Goal: Browse casually

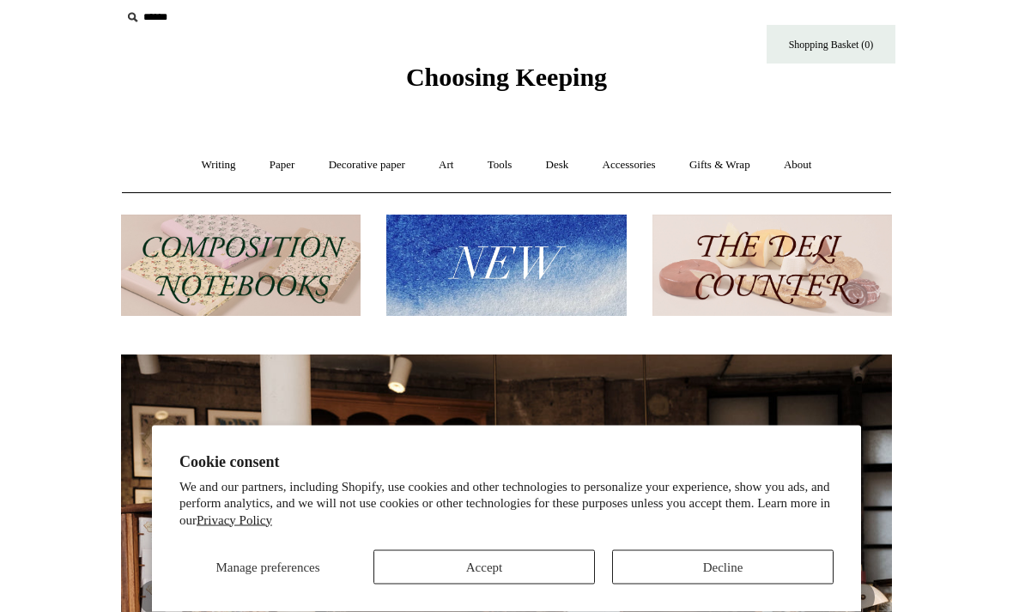
scroll to position [14, 0]
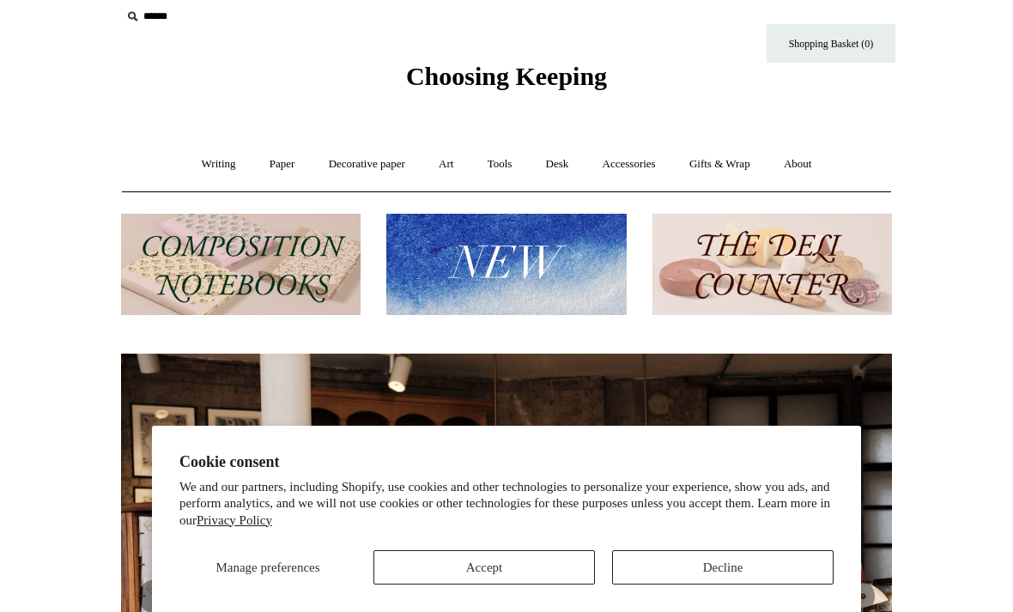
click at [706, 585] on button "Decline" at bounding box center [723, 568] width 222 height 34
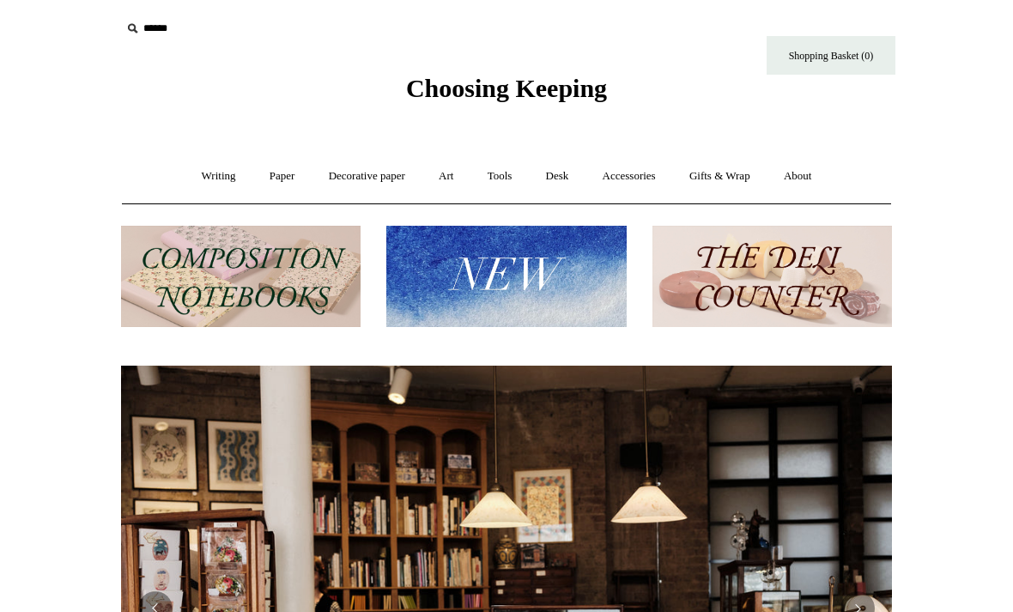
scroll to position [0, 0]
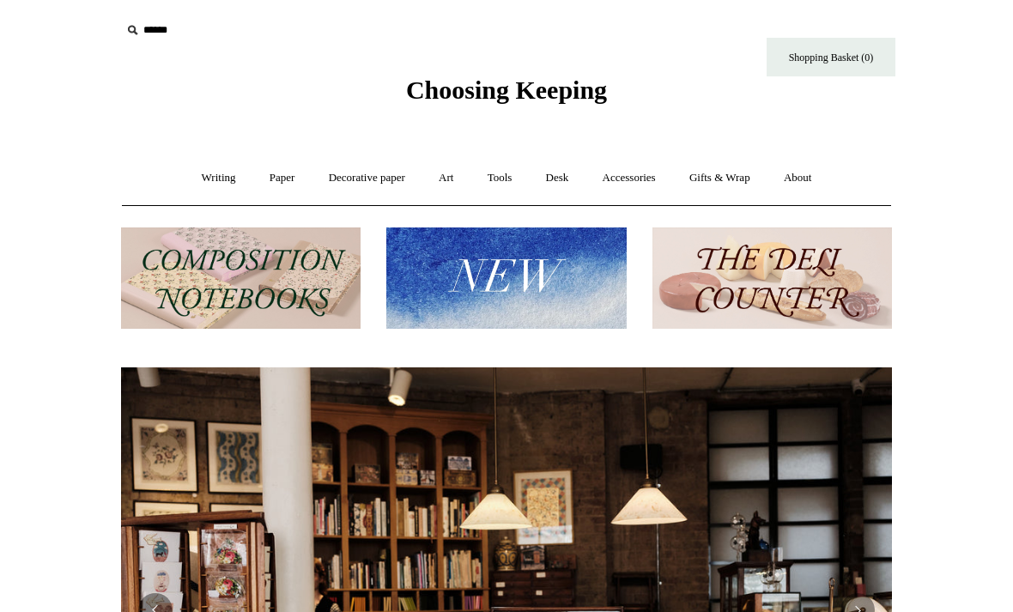
click at [740, 180] on link "Gifts & Wrap +" at bounding box center [720, 178] width 92 height 46
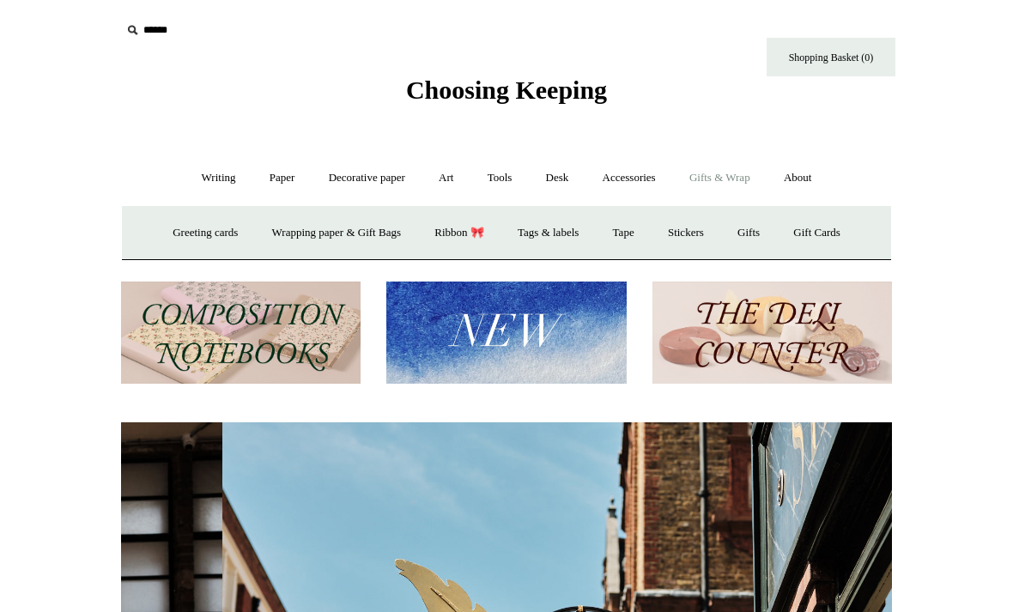
scroll to position [0, 771]
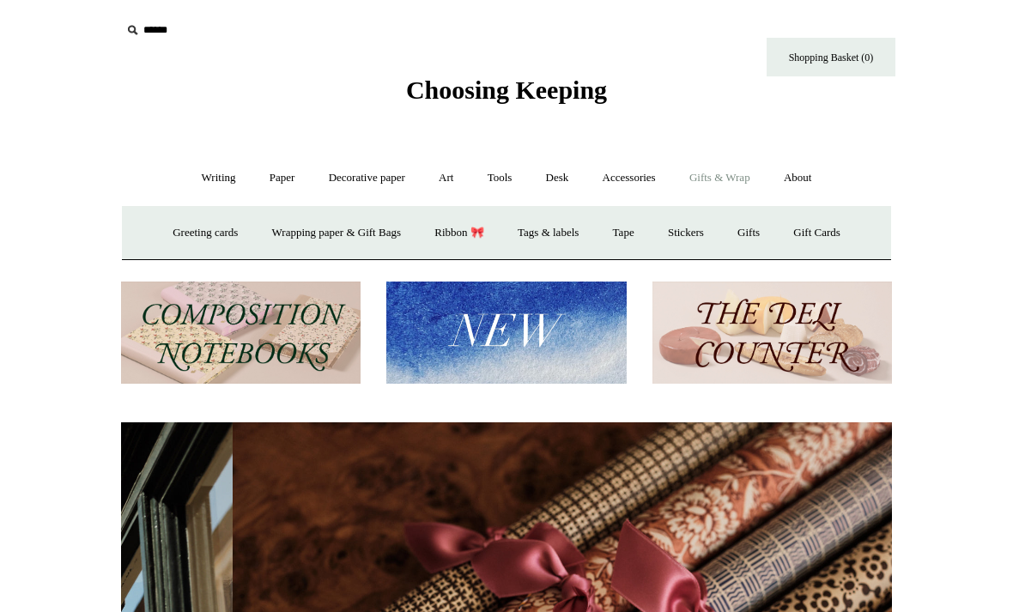
click at [207, 231] on link "Greeting cards +" at bounding box center [205, 233] width 96 height 46
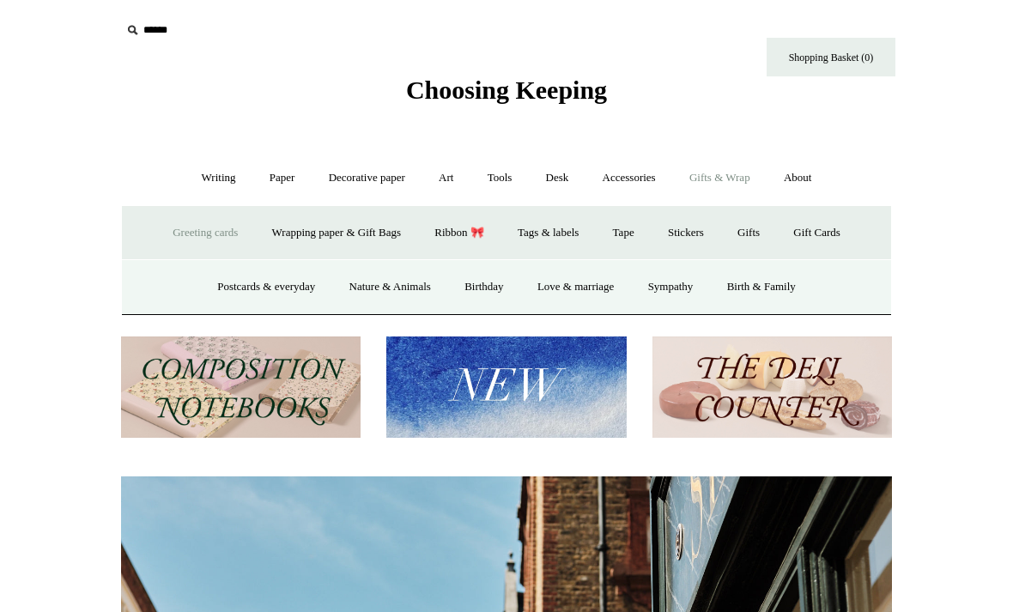
click at [281, 294] on link "Postcards & everyday" at bounding box center [266, 288] width 129 height 46
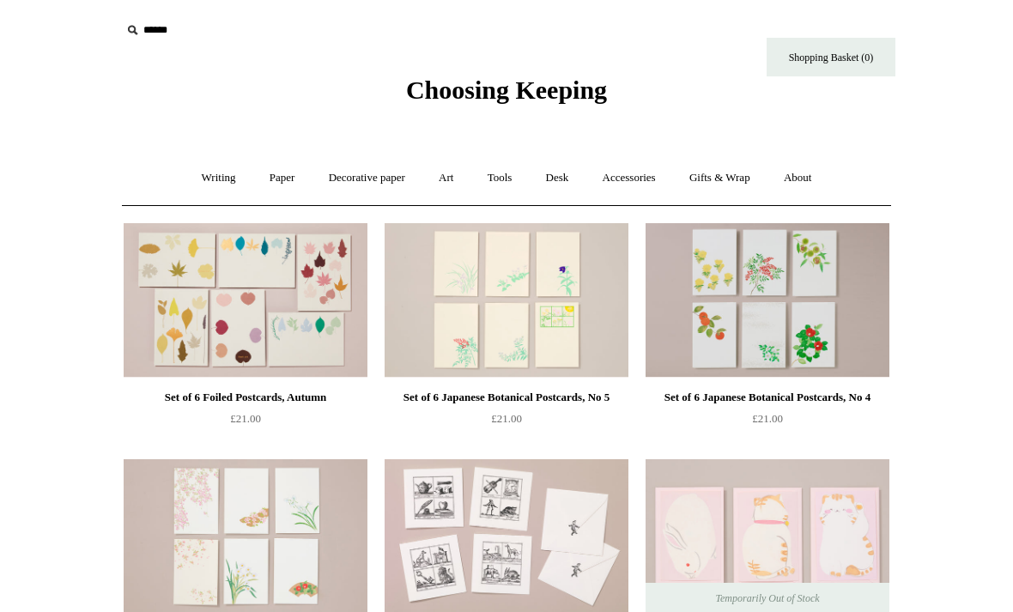
click at [218, 181] on link "Writing +" at bounding box center [218, 178] width 65 height 46
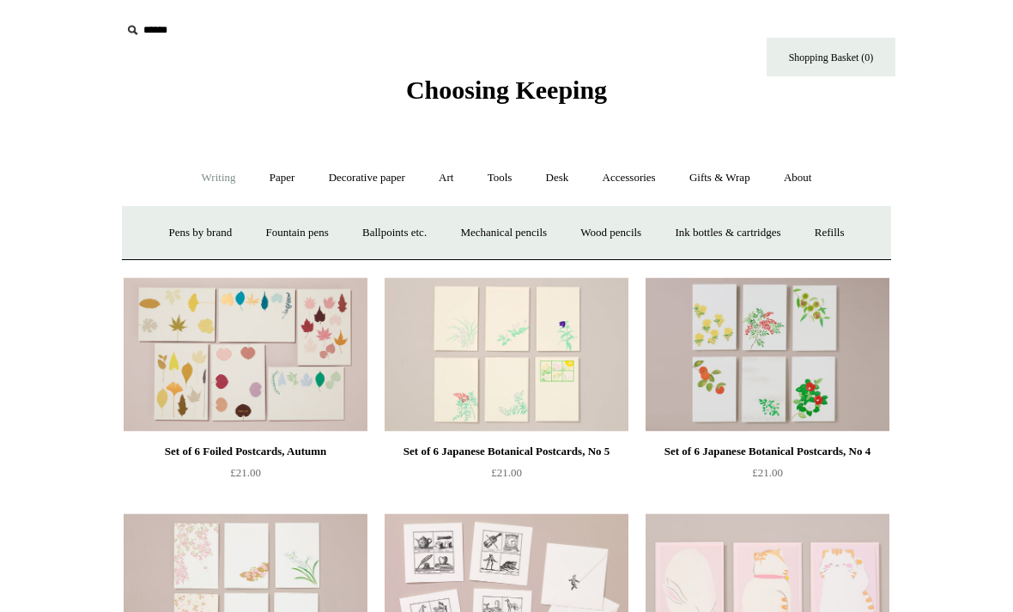
click at [280, 183] on link "Paper +" at bounding box center [282, 178] width 57 height 46
click at [586, 237] on link "Greeting cards +" at bounding box center [576, 233] width 96 height 46
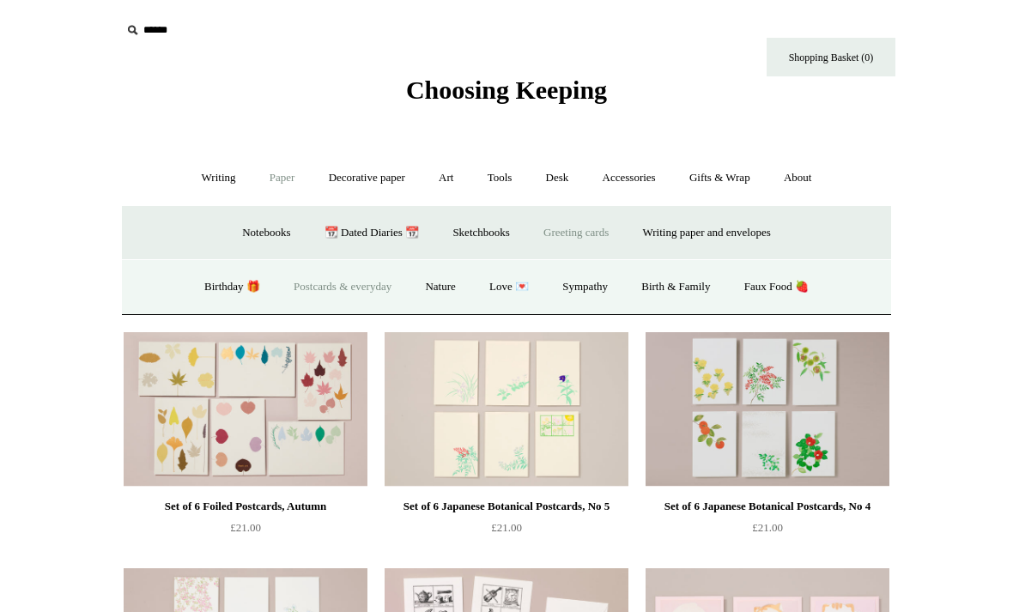
click at [227, 295] on link "Birthday 🎁" at bounding box center [232, 288] width 87 height 46
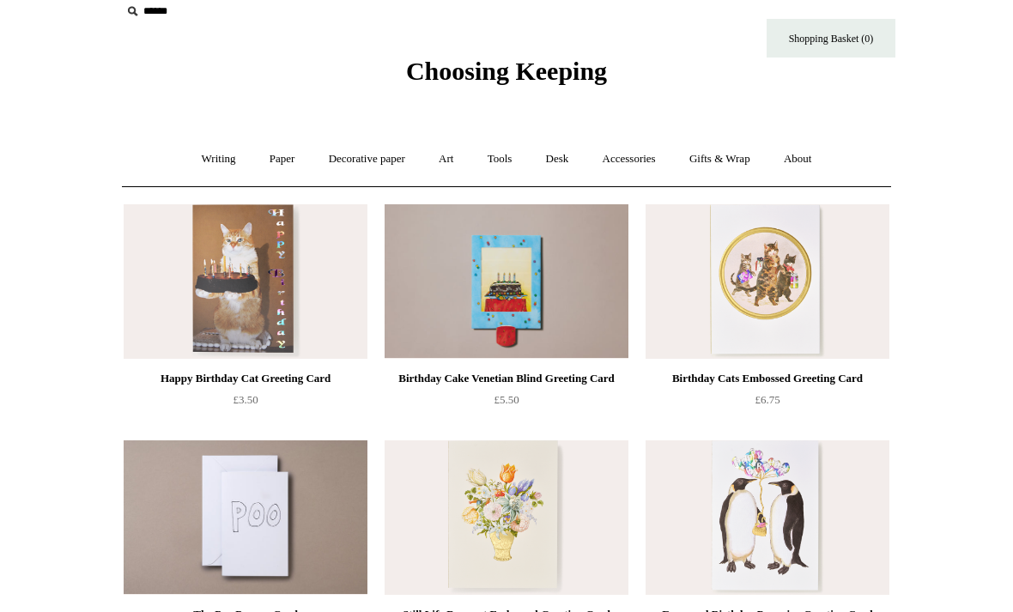
scroll to position [14, 0]
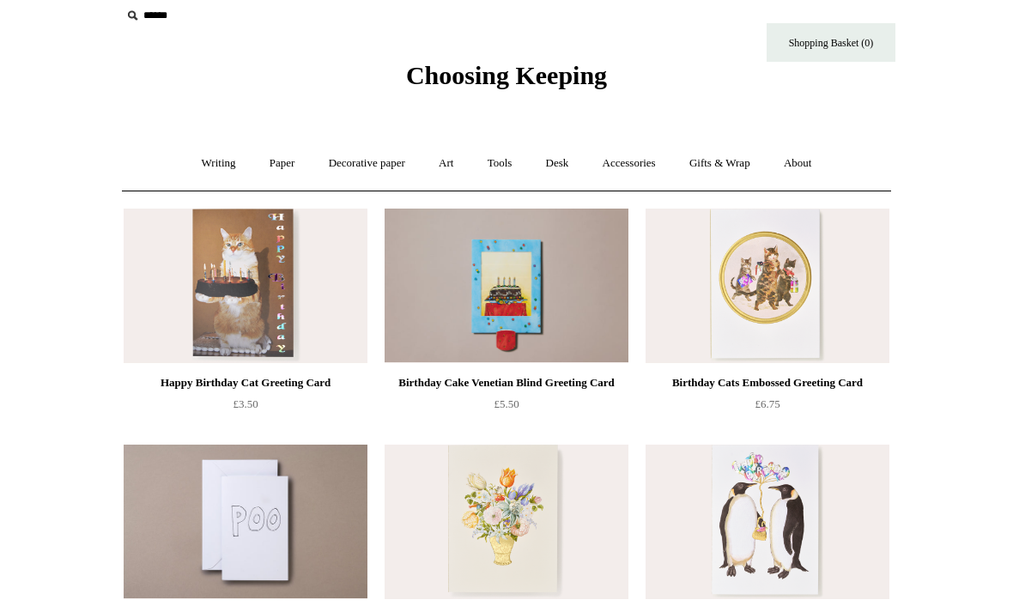
click at [262, 297] on img at bounding box center [246, 287] width 244 height 155
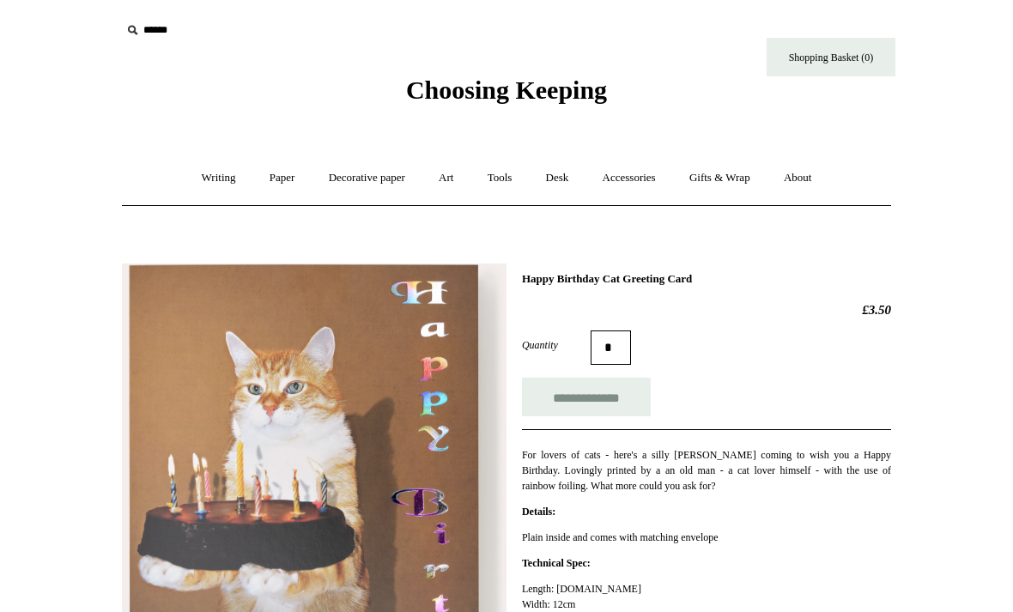
click at [732, 178] on link "Gifts & Wrap +" at bounding box center [720, 178] width 92 height 46
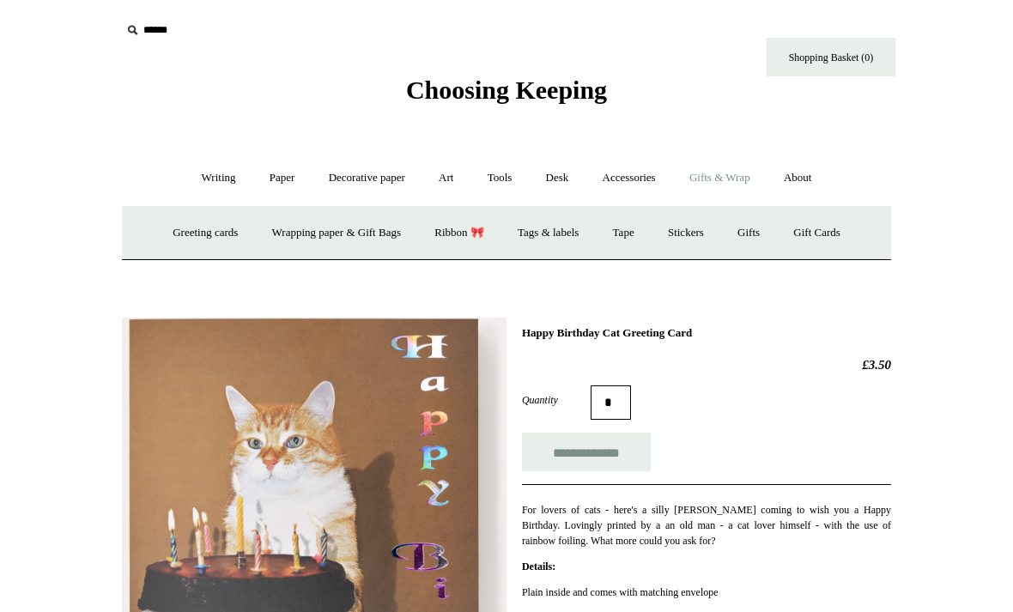
click at [353, 245] on link "Wrapping paper & Gift Bags" at bounding box center [337, 233] width 160 height 46
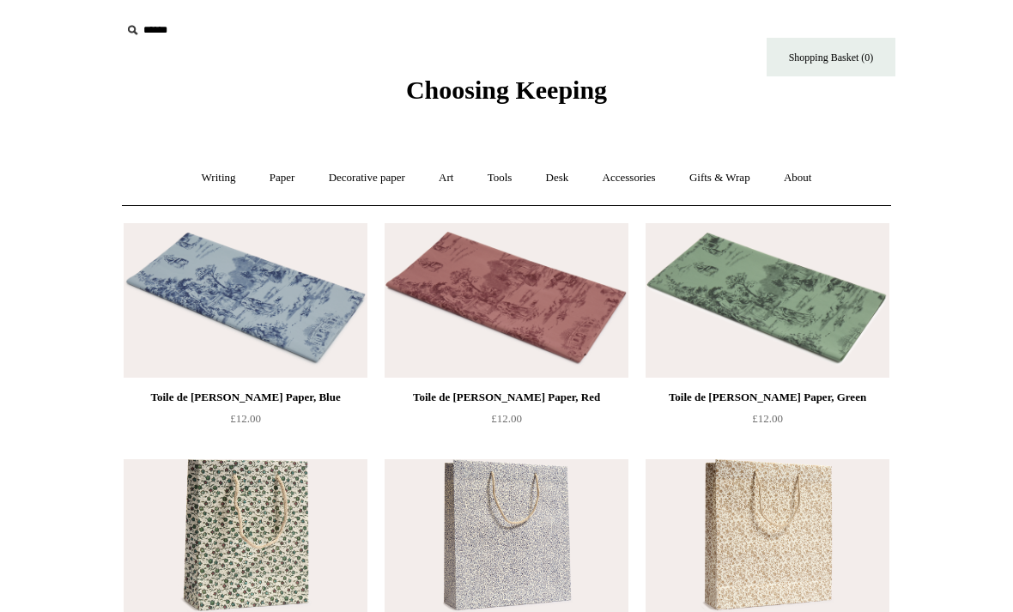
click at [564, 180] on link "Desk +" at bounding box center [558, 178] width 54 height 46
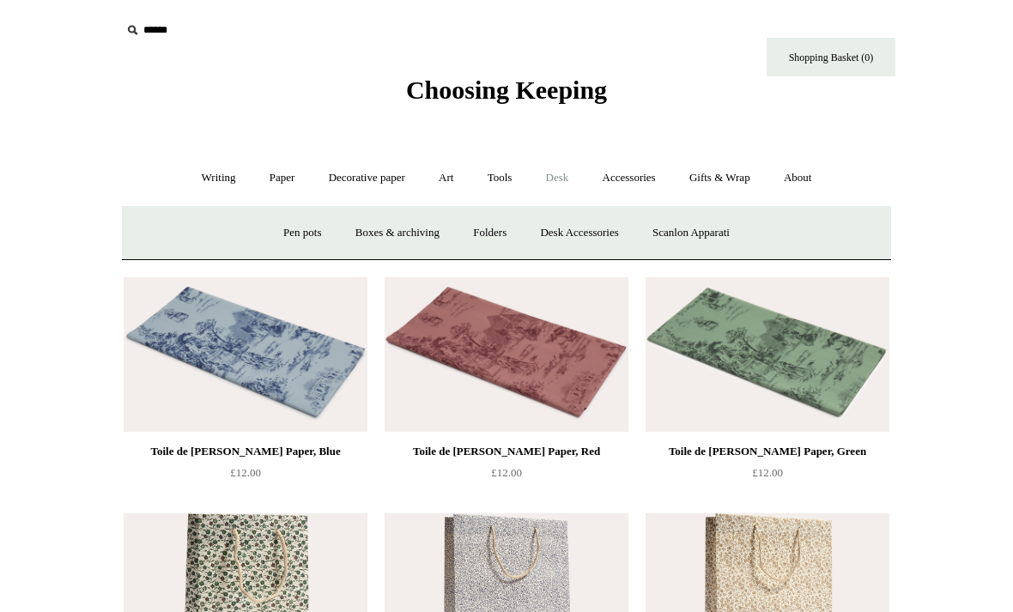
click at [613, 301] on img at bounding box center [507, 354] width 244 height 155
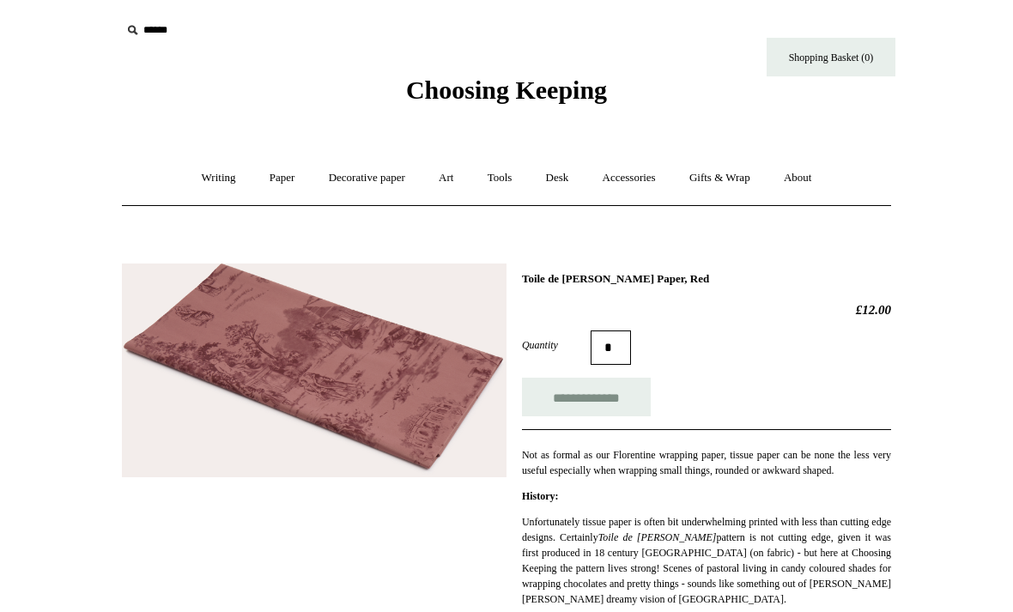
click at [355, 183] on link "Decorative paper +" at bounding box center [366, 178] width 107 height 46
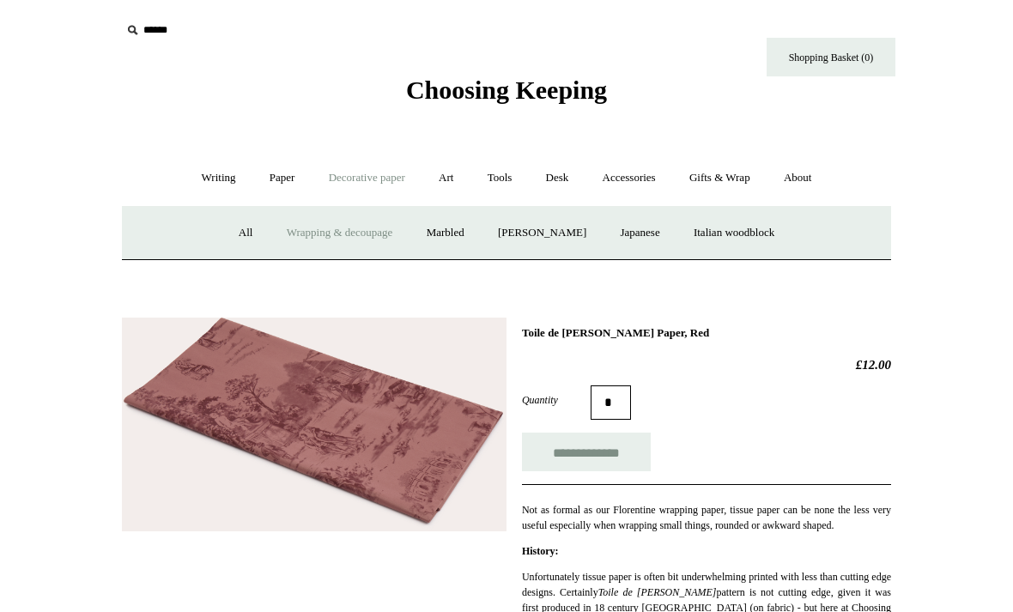
click at [644, 236] on link "Japanese" at bounding box center [640, 233] width 70 height 46
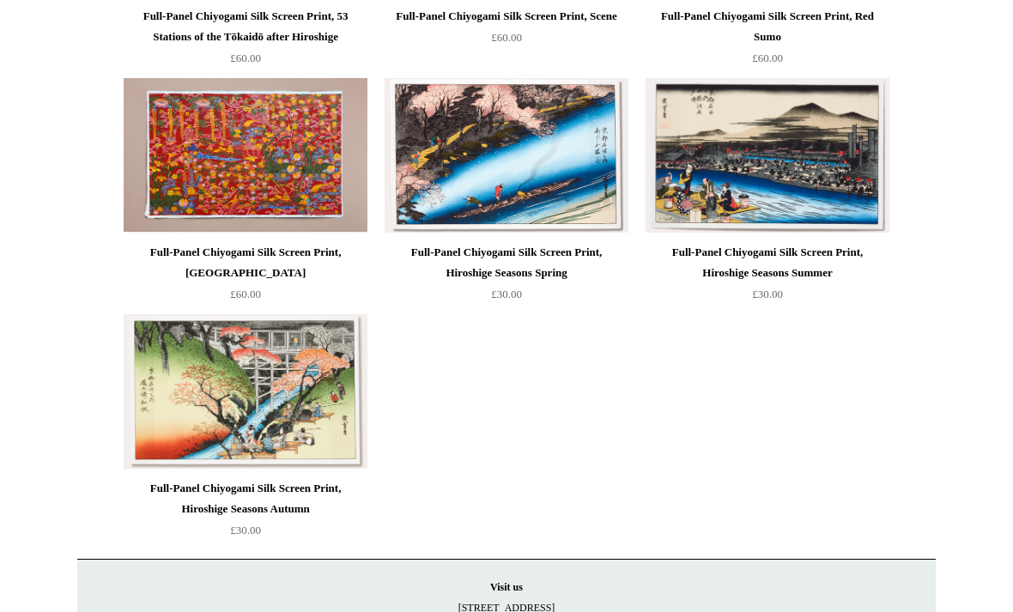
scroll to position [1325, 0]
click at [279, 407] on img at bounding box center [246, 392] width 244 height 155
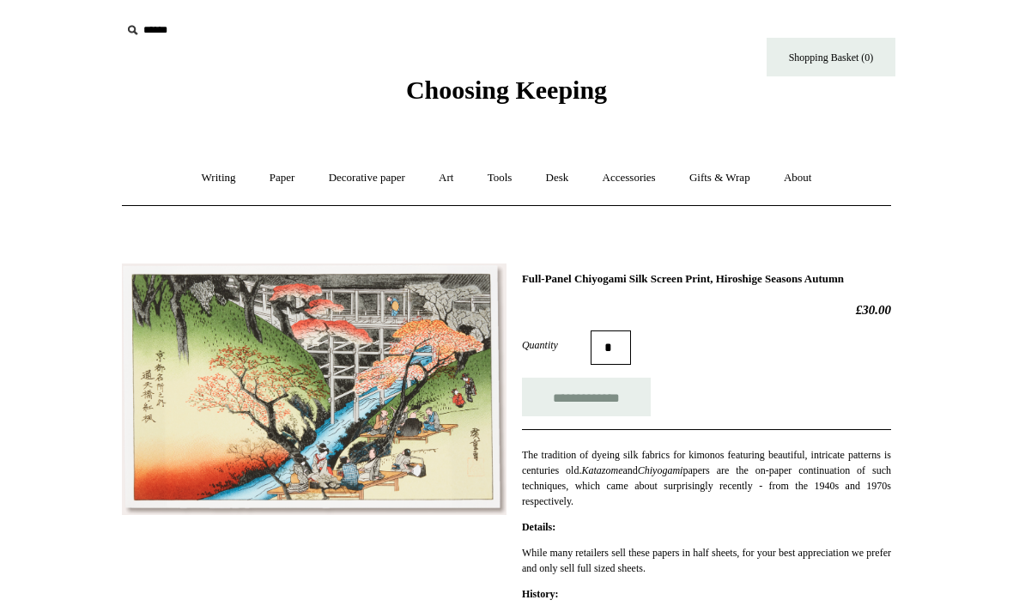
click at [374, 180] on link "Decorative paper +" at bounding box center [366, 178] width 107 height 46
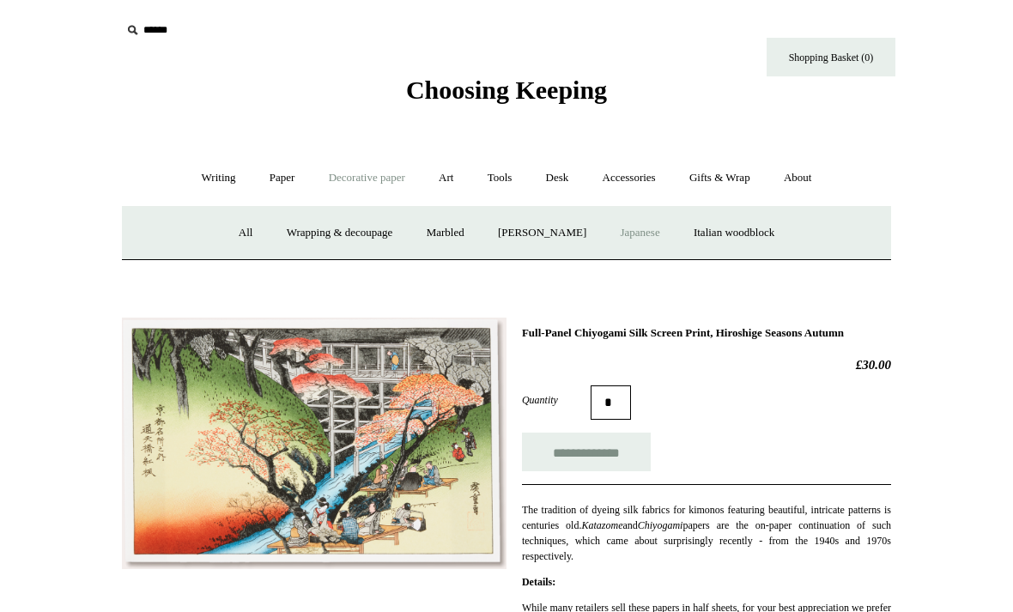
click at [548, 237] on link "[PERSON_NAME]" at bounding box center [542, 233] width 119 height 46
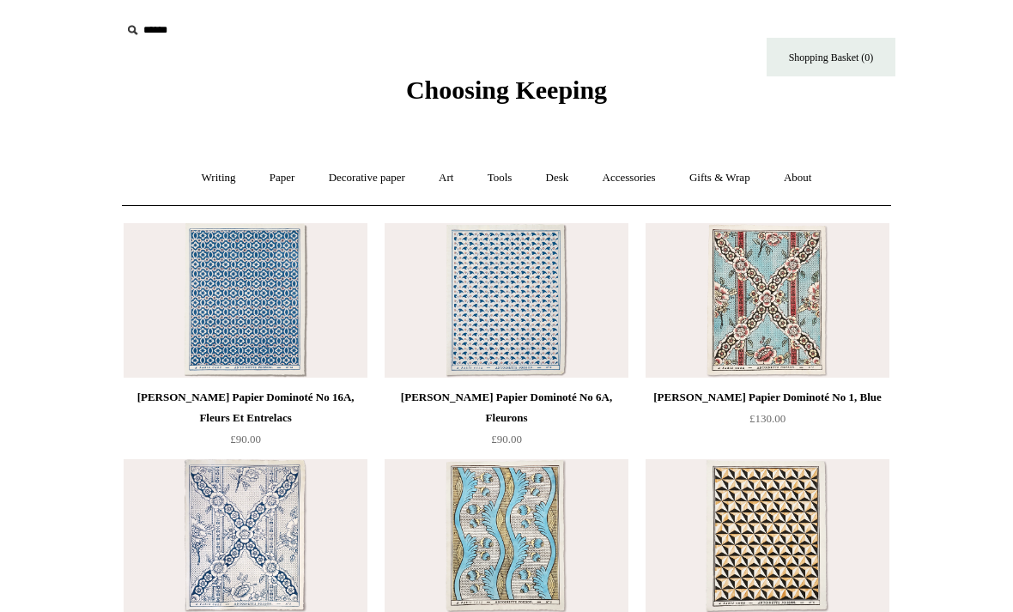
click at [566, 182] on link "Desk +" at bounding box center [558, 178] width 54 height 46
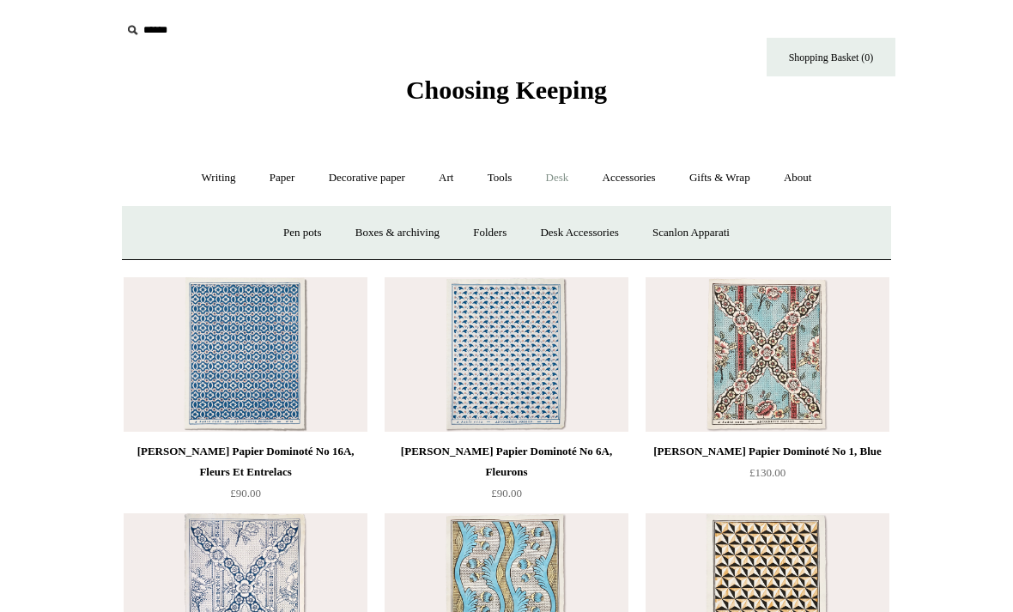
click at [576, 233] on link "Desk Accessories" at bounding box center [579, 233] width 109 height 46
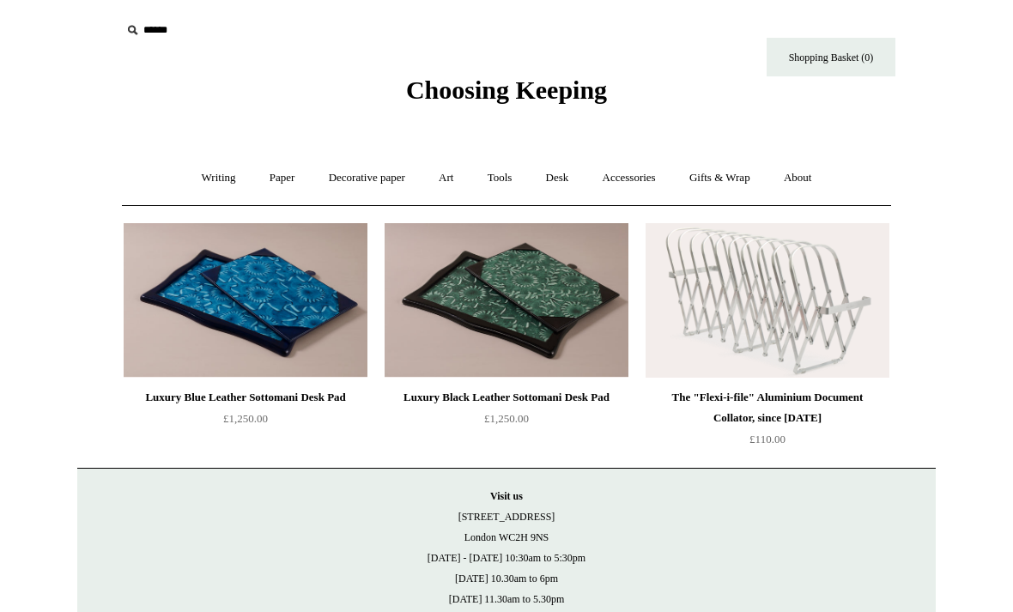
click at [160, 29] on input "text" at bounding box center [226, 31] width 211 height 32
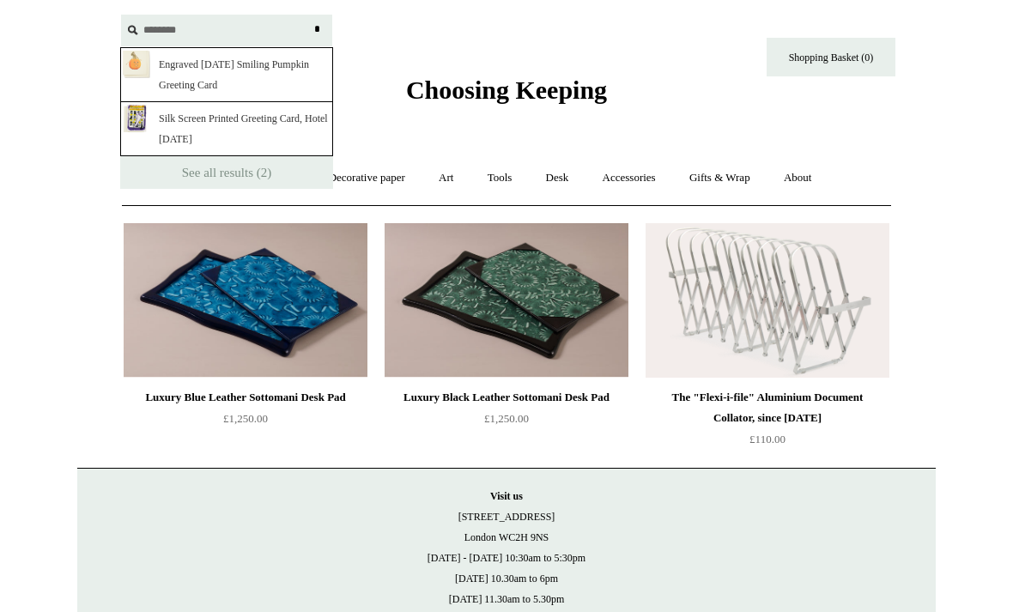
type input "********"
click at [228, 172] on link "See all results (2)" at bounding box center [226, 172] width 213 height 33
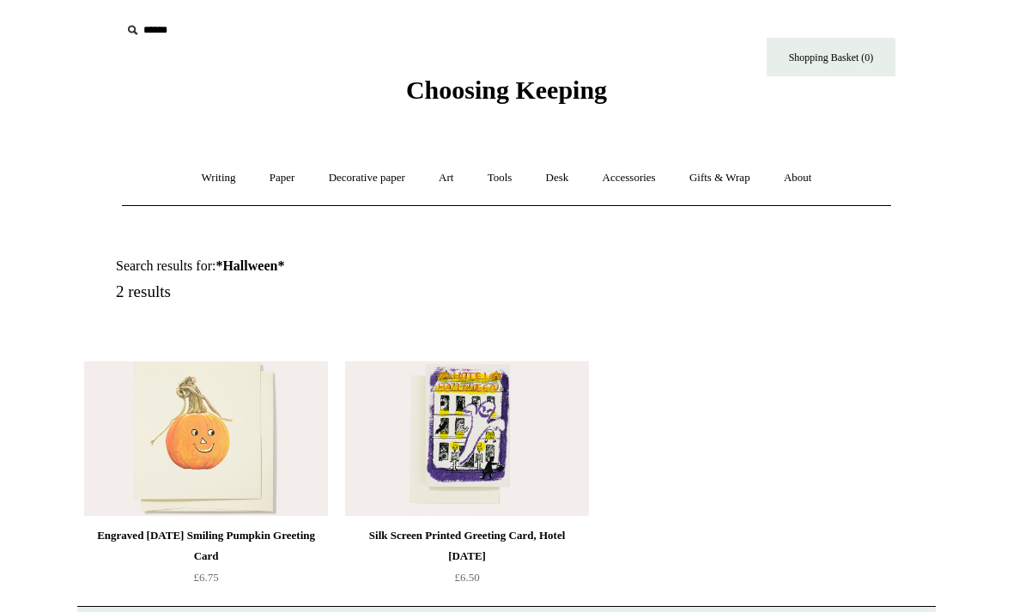
click at [192, 28] on input "text" at bounding box center [226, 31] width 211 height 32
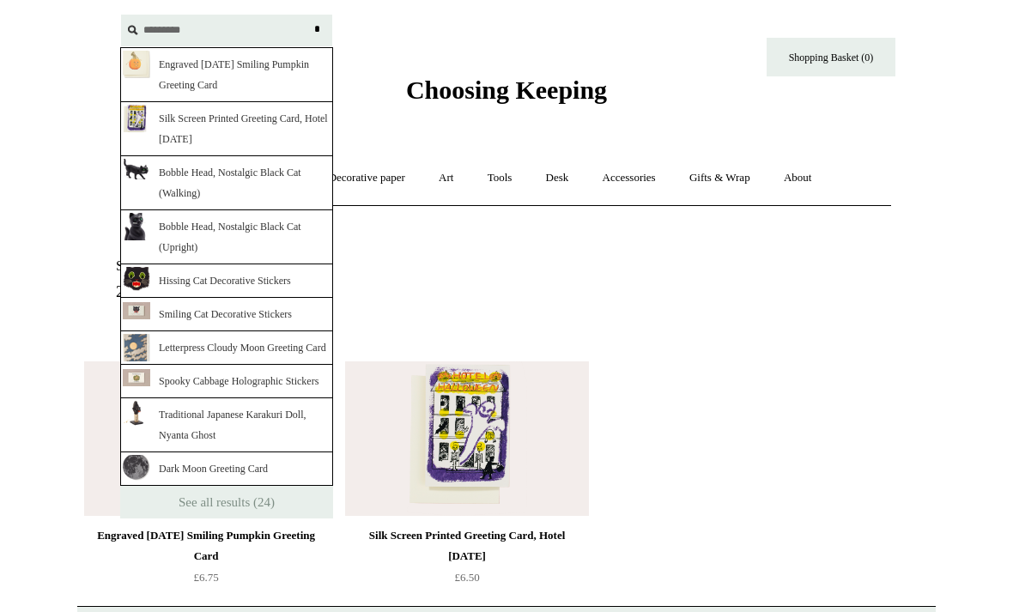
type input "*********"
click at [317, 29] on input "*" at bounding box center [316, 30] width 17 height 30
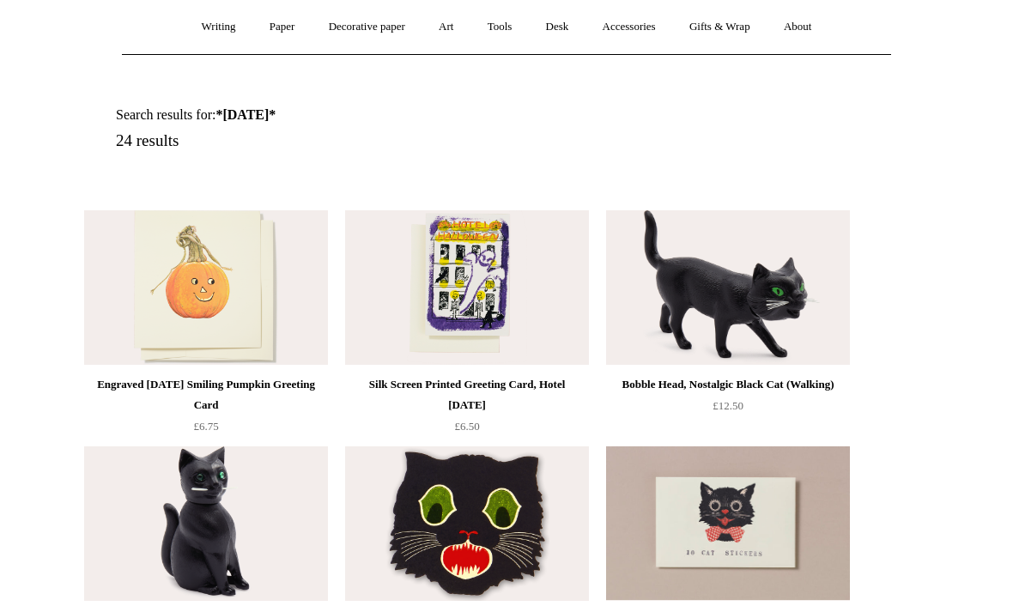
scroll to position [151, 0]
click at [736, 315] on img at bounding box center [728, 287] width 244 height 155
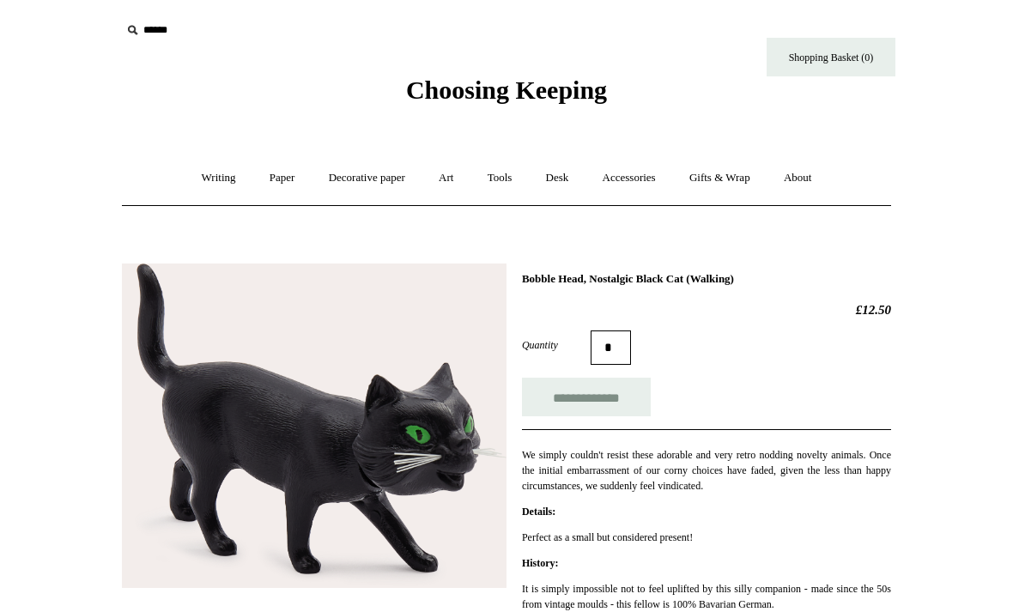
click at [168, 32] on input "text" at bounding box center [226, 31] width 211 height 32
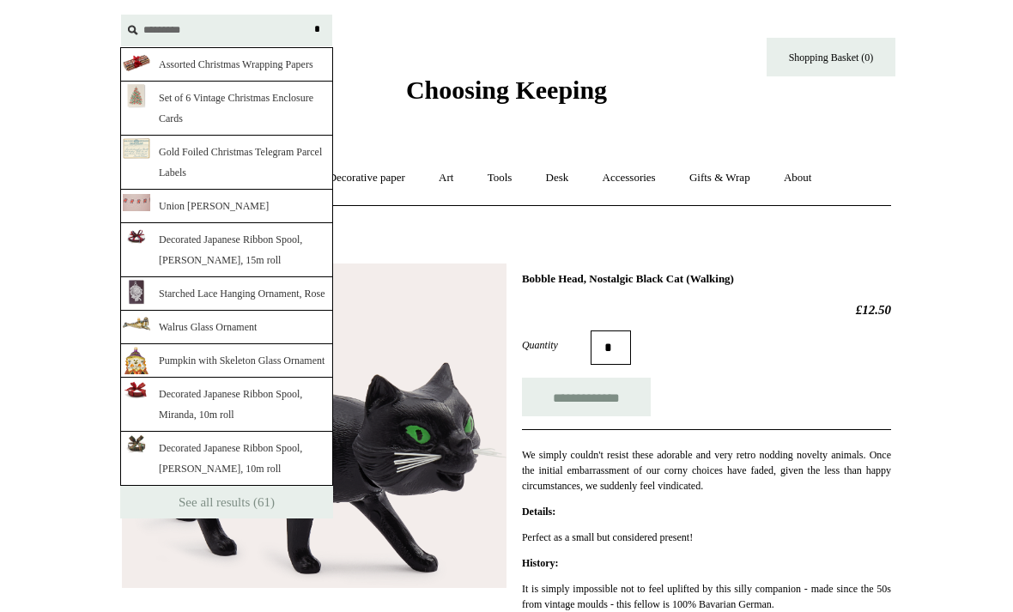
type input "*********"
click at [317, 29] on input "*" at bounding box center [316, 30] width 17 height 30
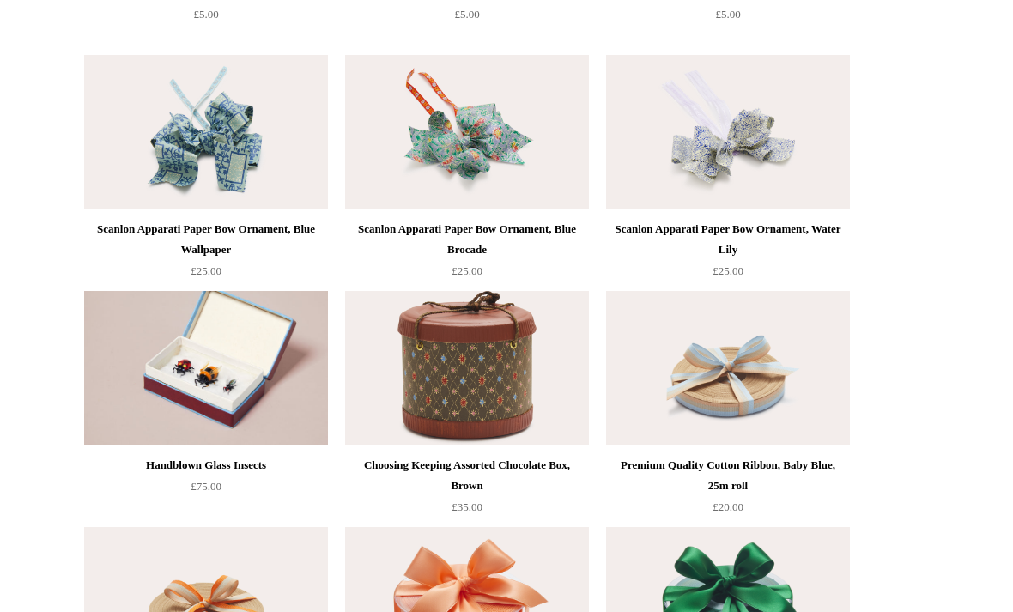
scroll to position [1981, 0]
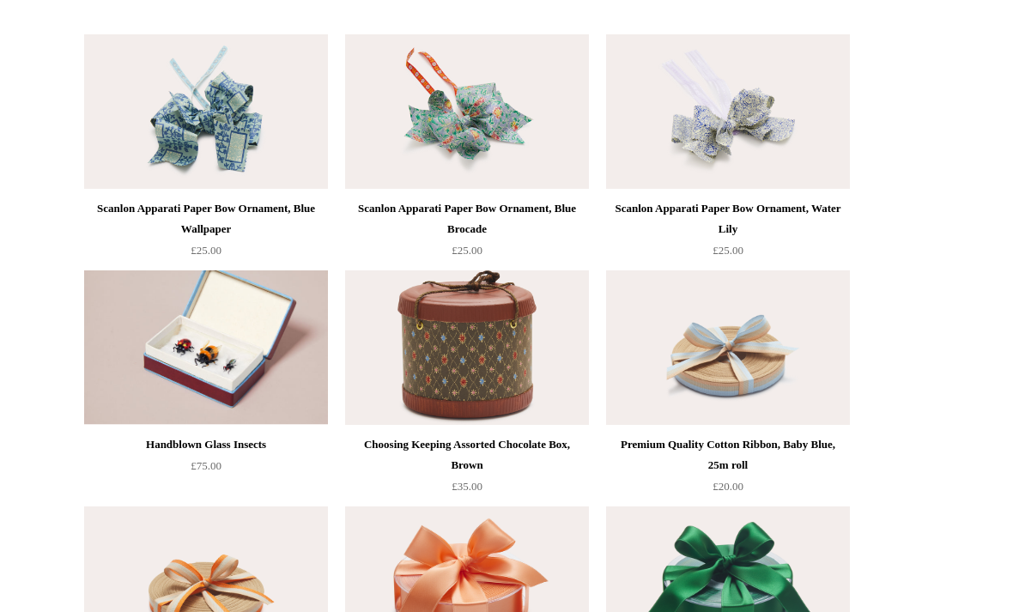
click at [224, 359] on img at bounding box center [206, 348] width 244 height 155
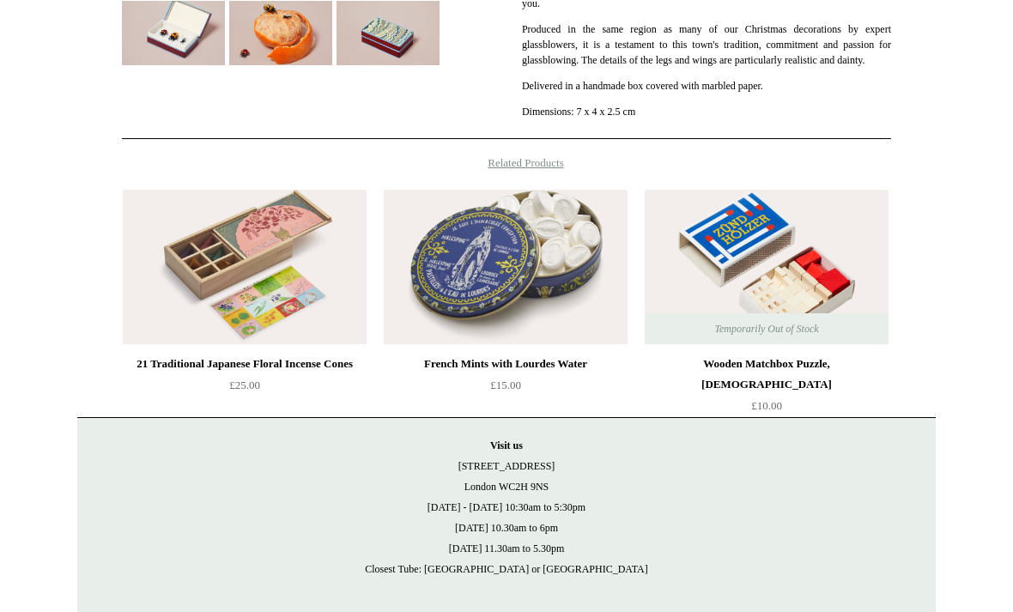
scroll to position [508, 0]
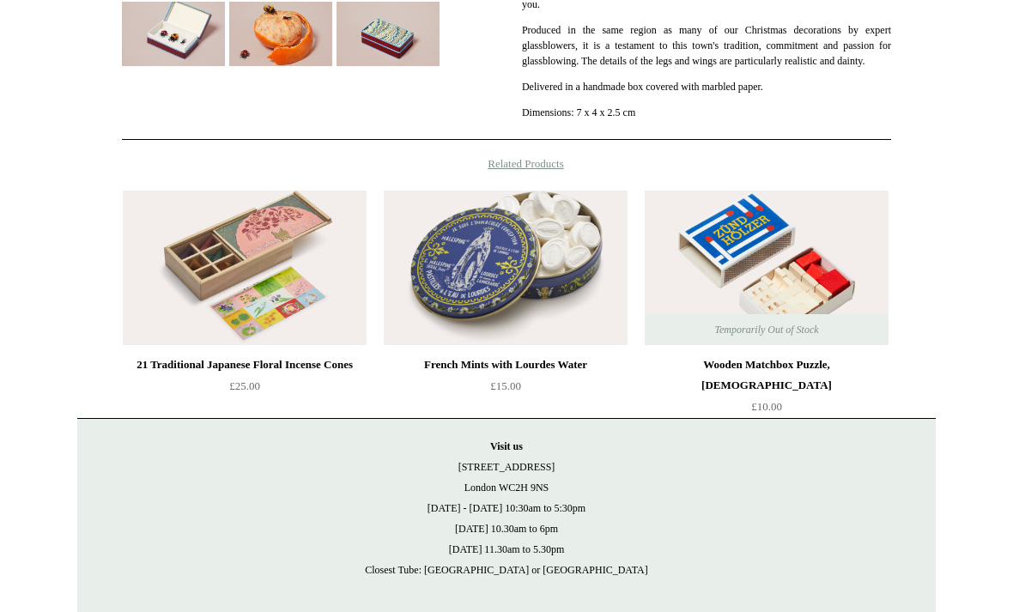
click at [277, 270] on img at bounding box center [245, 268] width 244 height 155
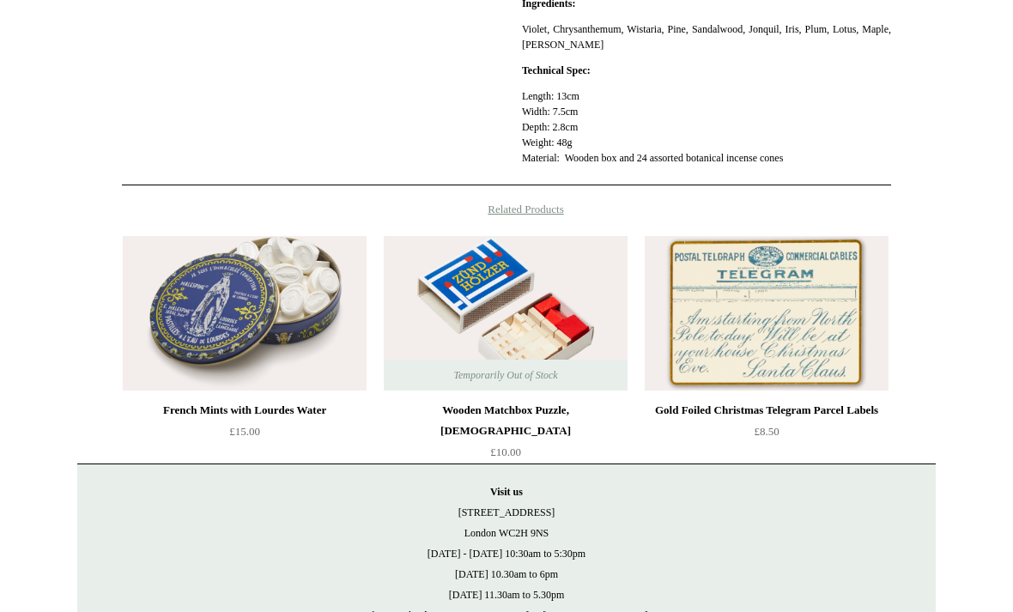
scroll to position [720, 0]
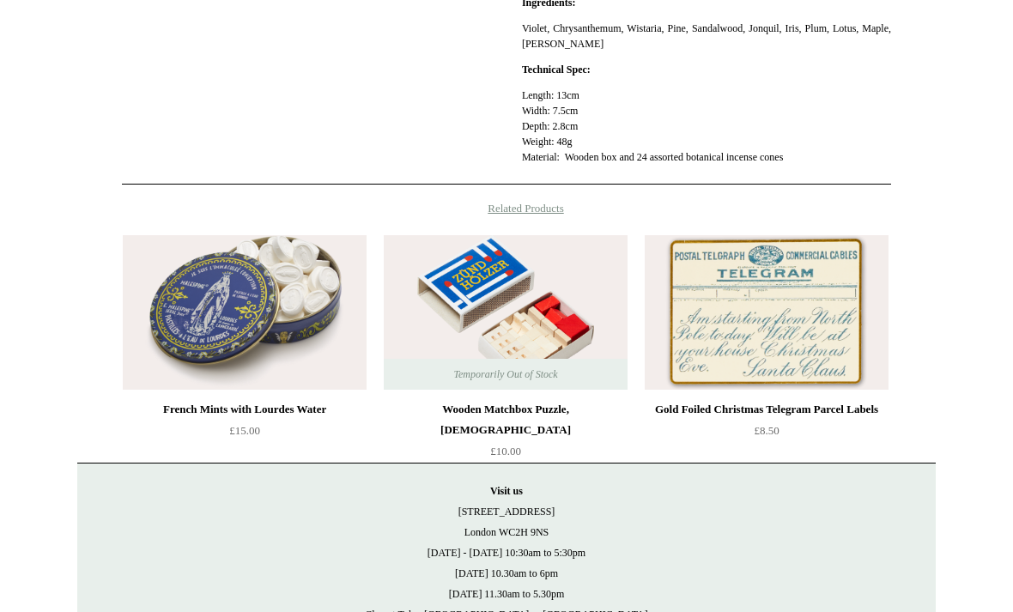
click at [545, 322] on img at bounding box center [506, 313] width 244 height 155
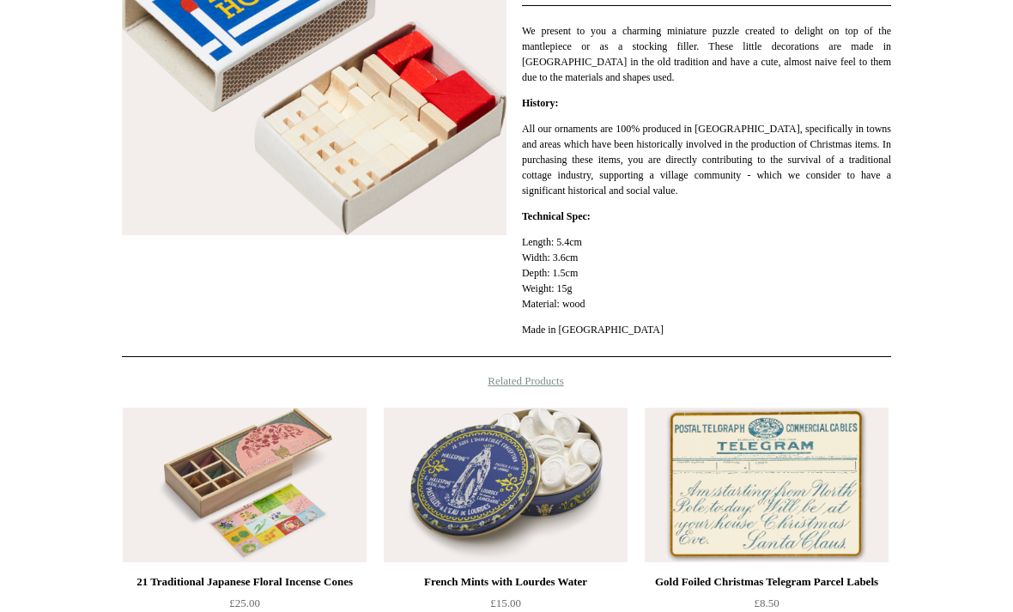
scroll to position [342, 0]
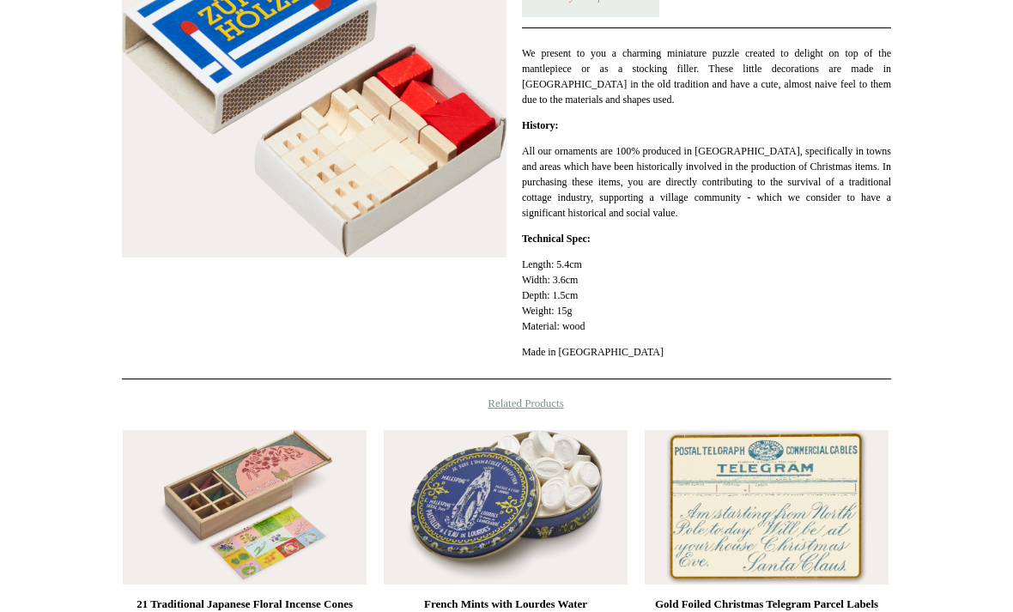
click at [543, 492] on img at bounding box center [506, 507] width 244 height 155
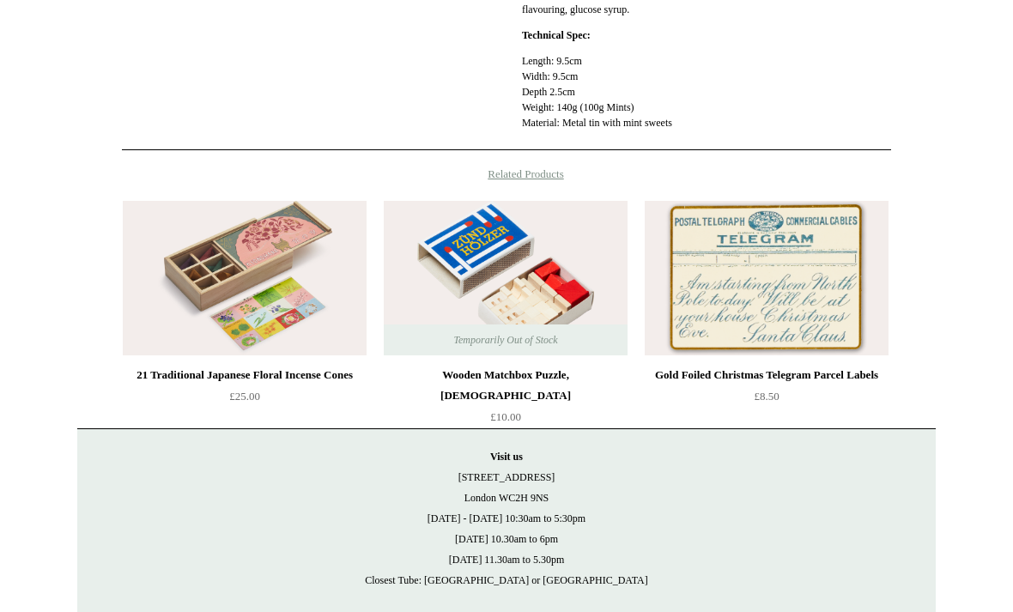
scroll to position [775, 0]
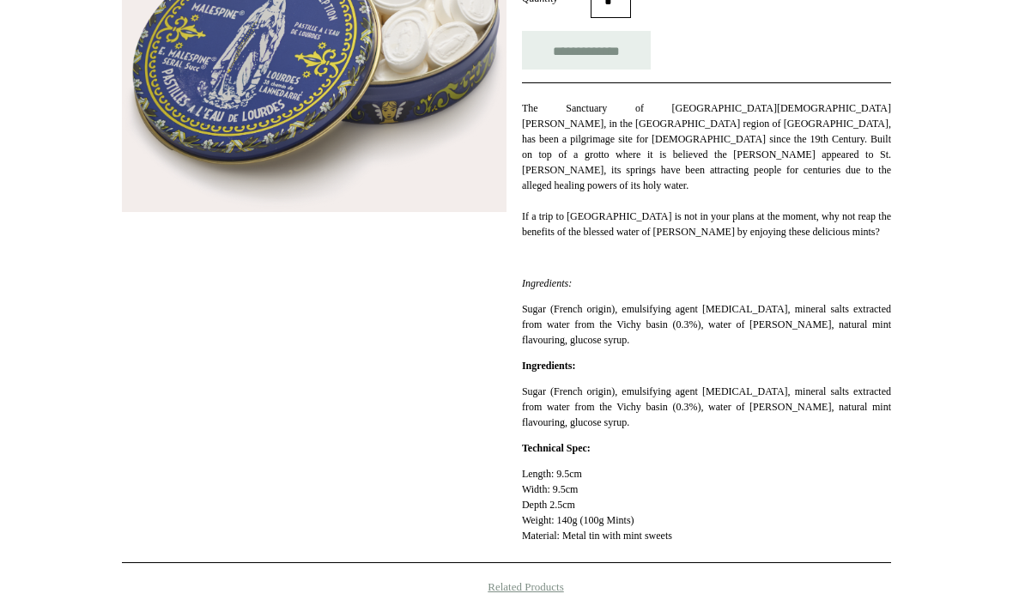
scroll to position [346, 0]
